Goal: Obtain resource: Download file/media

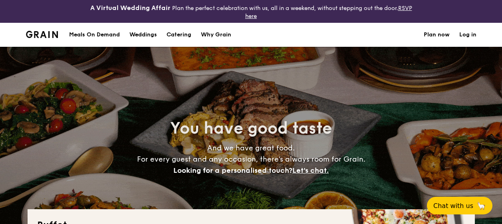
select select
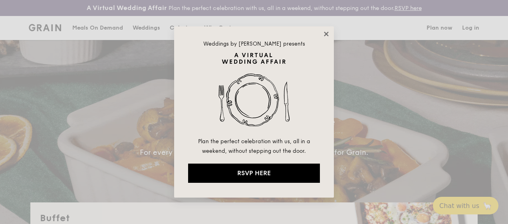
click at [324, 36] on icon at bounding box center [326, 33] width 7 height 7
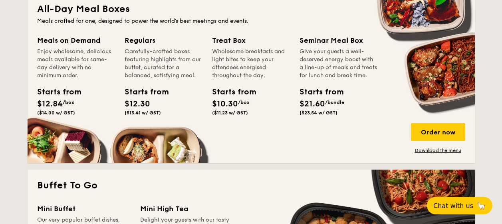
scroll to position [399, 0]
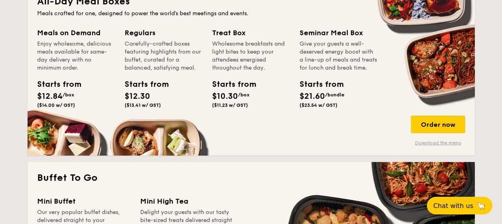
click at [419, 141] on link "Download the menu" at bounding box center [438, 142] width 54 height 6
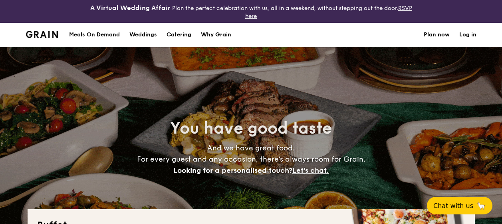
select select
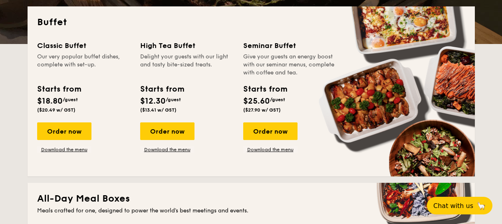
scroll to position [182, 0]
